Goal: Task Accomplishment & Management: Use online tool/utility

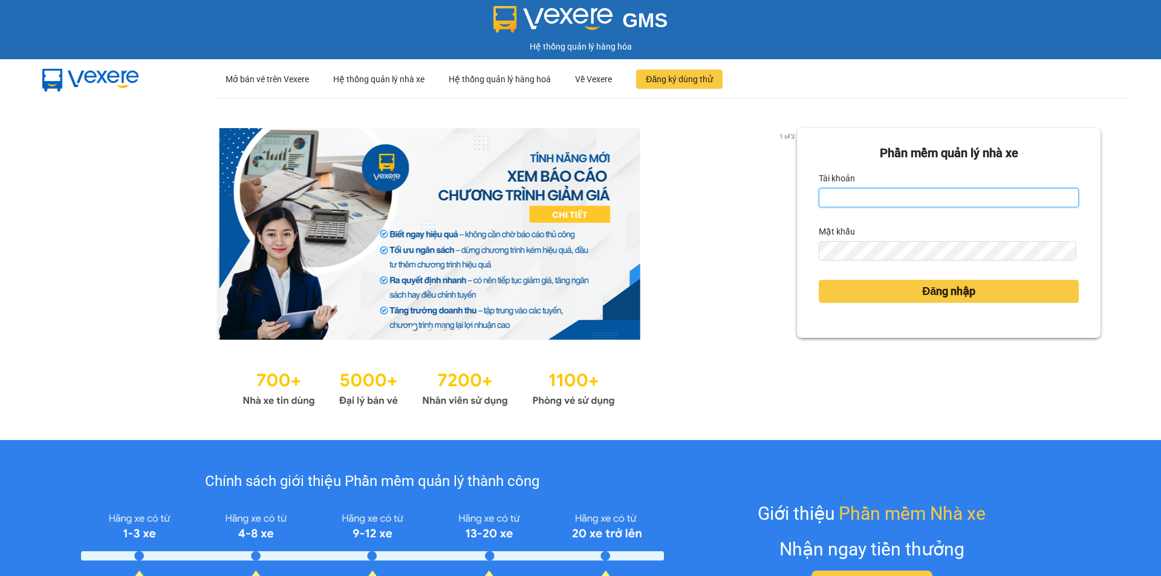
click at [859, 197] on input "Tài khoản" at bounding box center [949, 197] width 260 height 19
type input "ngocrg.thienthanh"
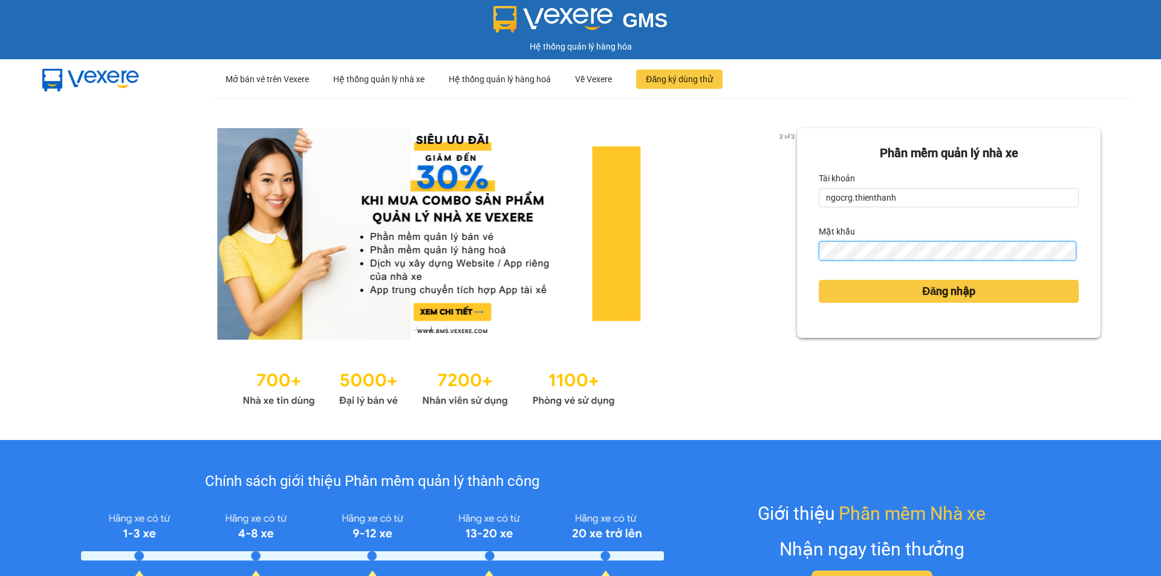
click at [819, 280] on button "Đăng nhập" at bounding box center [949, 291] width 260 height 23
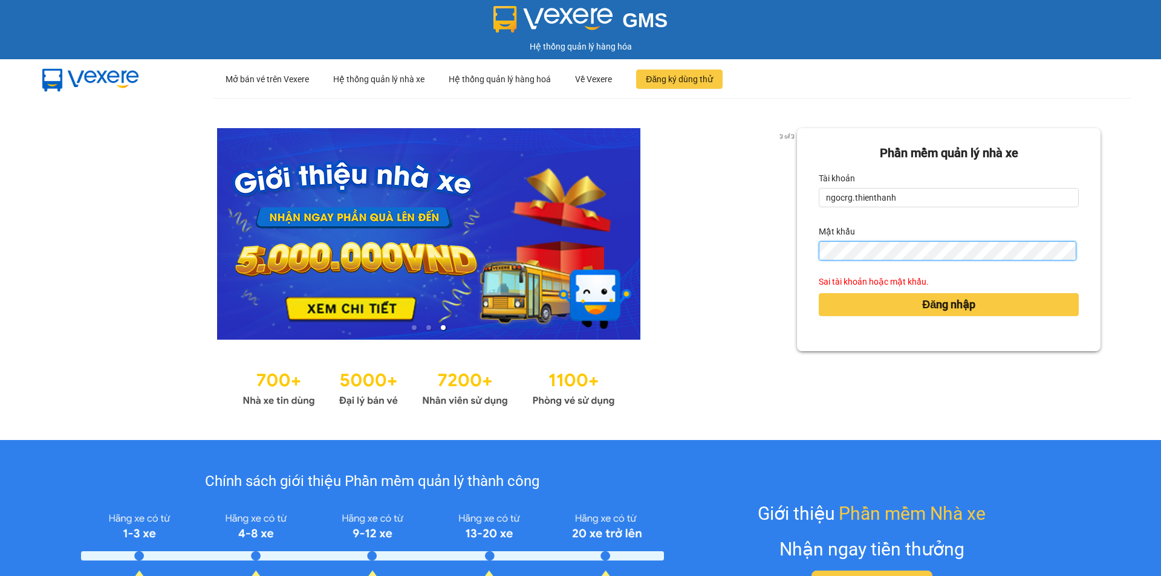
click at [798, 258] on div "Phần mềm quản lý nhà xe Tài khoản ngocrg.thienthanh Mật khẩu Sai tài khoản hoặc…" at bounding box center [949, 239] width 304 height 223
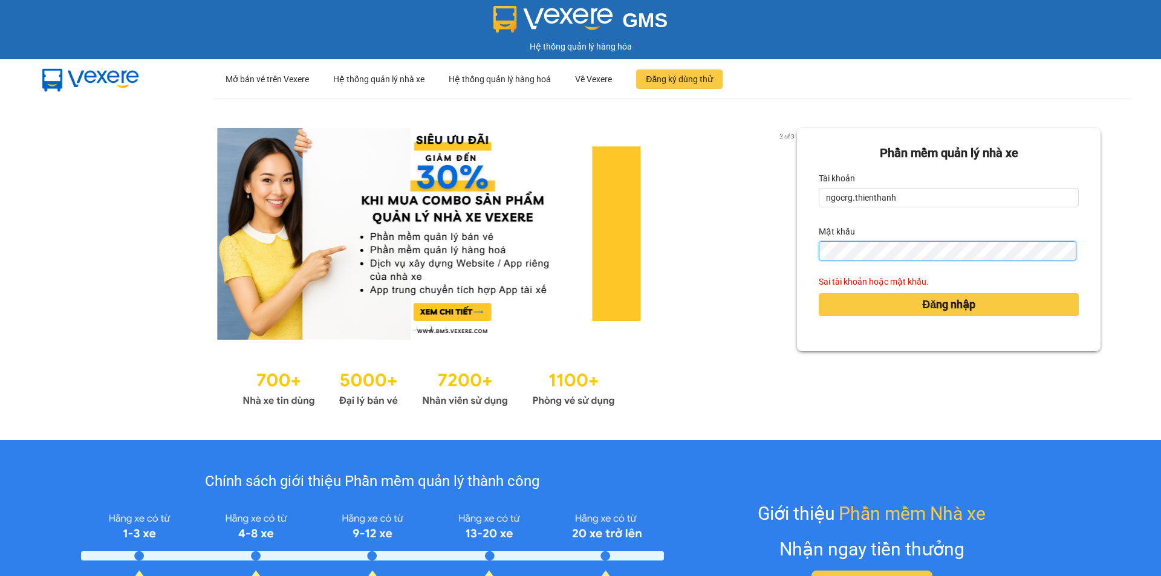
click at [819, 293] on button "Đăng nhập" at bounding box center [949, 304] width 260 height 23
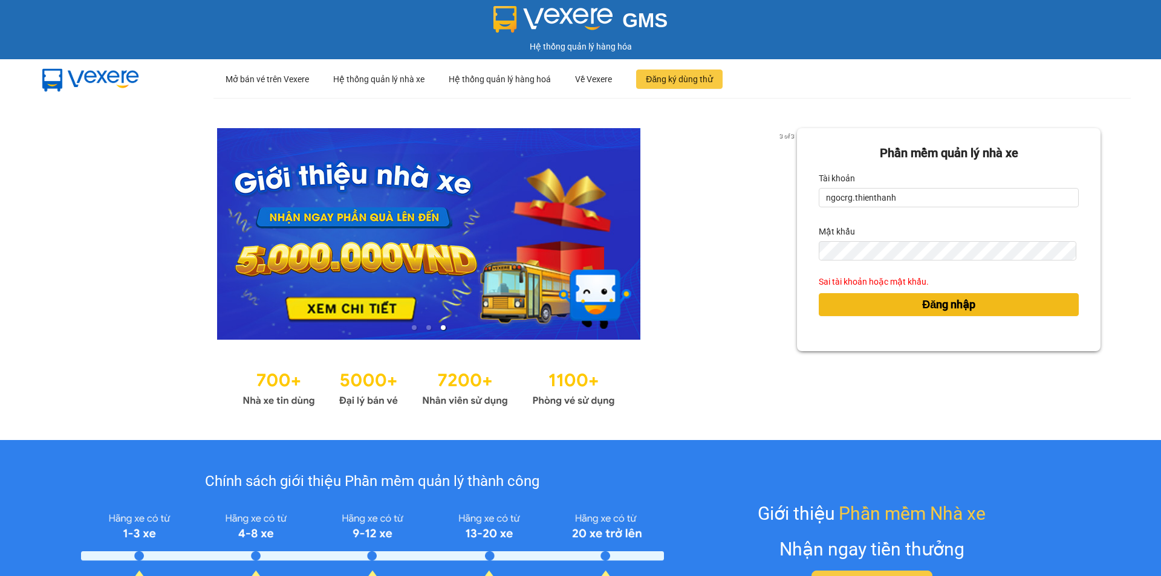
click at [880, 299] on button "Đăng nhập" at bounding box center [949, 304] width 260 height 23
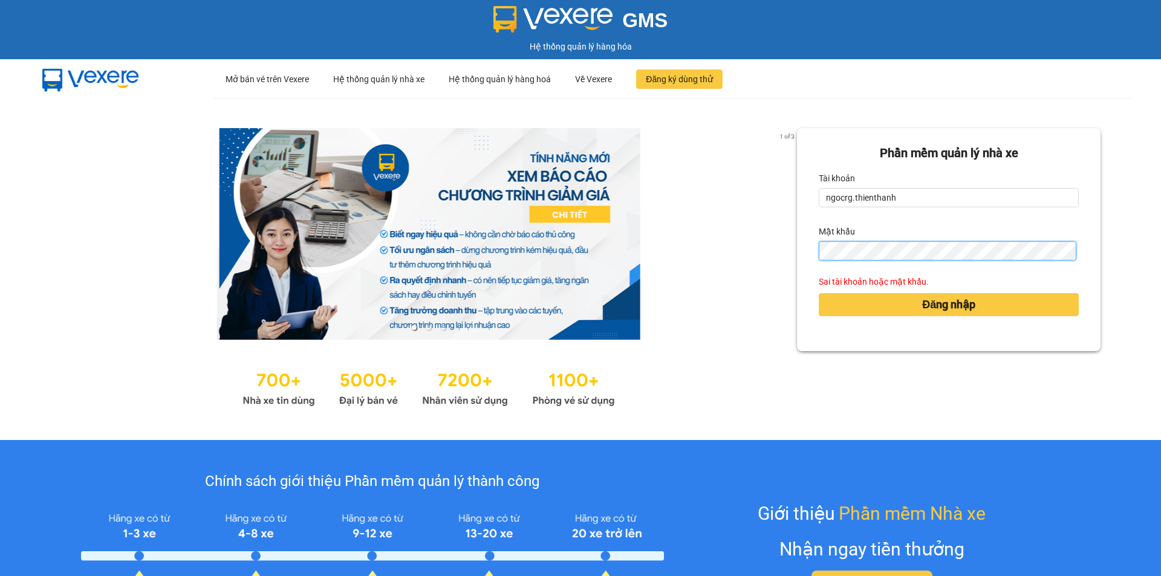
click at [752, 246] on div "1 of 3 Phần mềm quản lý nhà xe Tài khoản ngocrg.thienthanh Mật khẩu Sai tài kho…" at bounding box center [580, 269] width 1161 height 342
click at [819, 293] on button "Đăng nhập" at bounding box center [949, 304] width 260 height 23
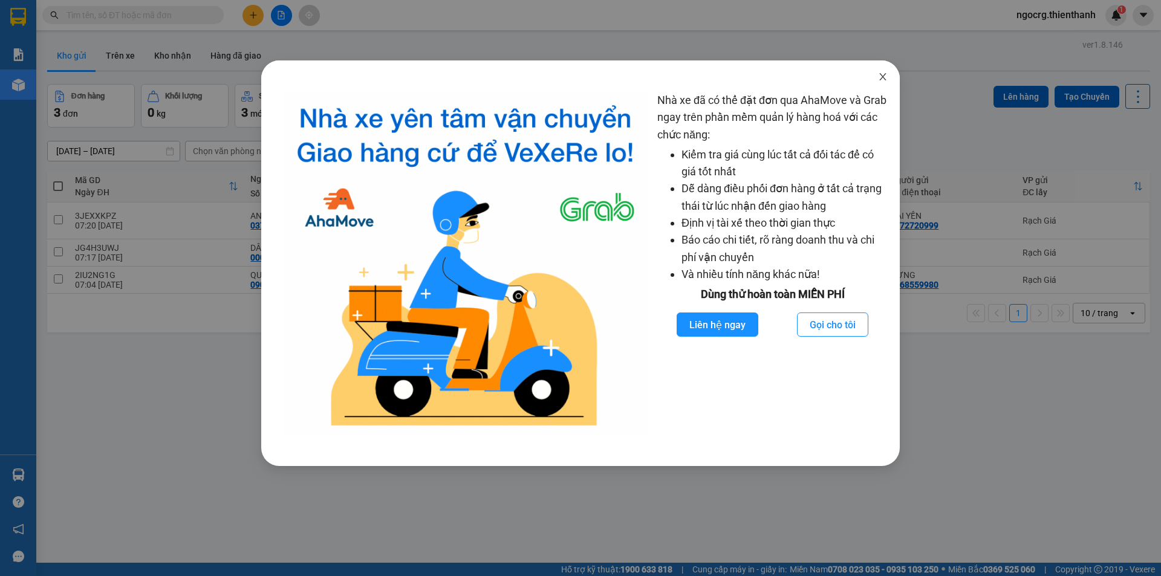
click at [883, 74] on icon "close" at bounding box center [883, 77] width 10 height 10
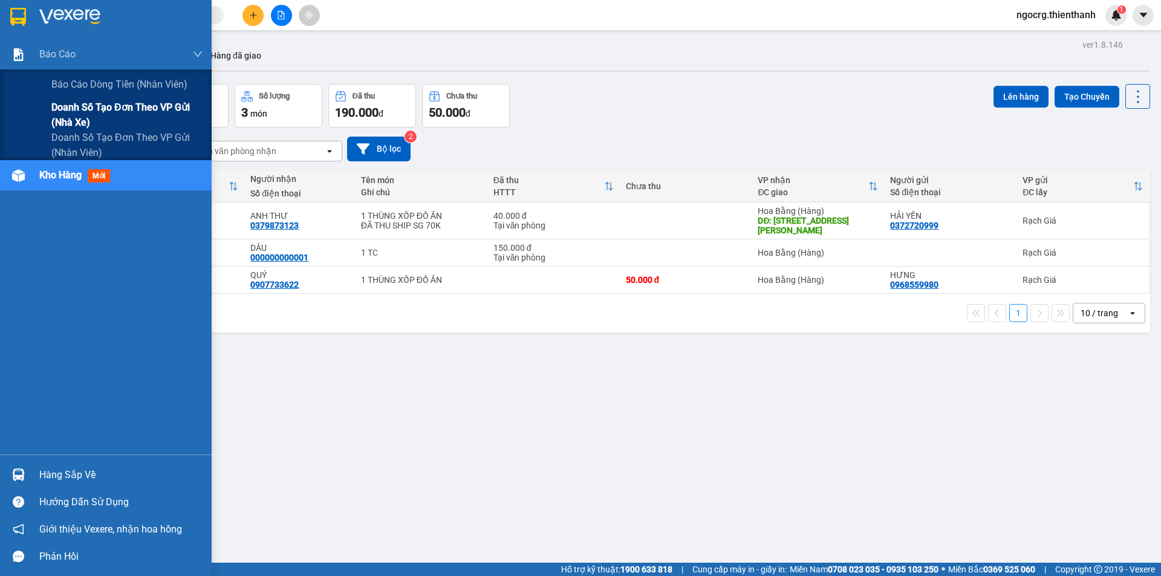
click at [71, 108] on span "Doanh số tạo đơn theo VP gửi (nhà xe)" at bounding box center [126, 115] width 151 height 30
